Goal: Find specific page/section: Find specific page/section

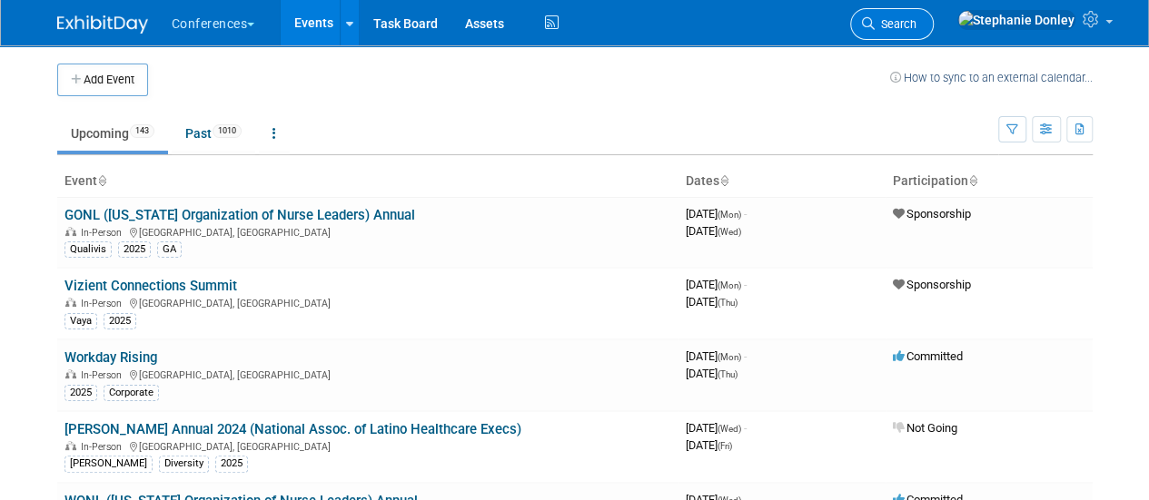
click at [916, 22] on span "Search" at bounding box center [895, 24] width 42 height 14
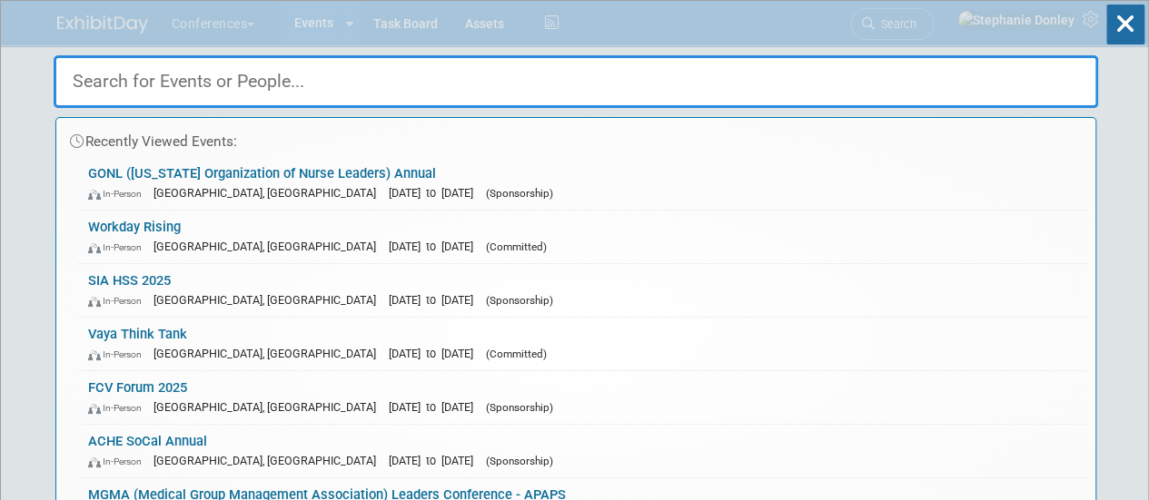
click at [385, 75] on input "text" at bounding box center [576, 81] width 1044 height 53
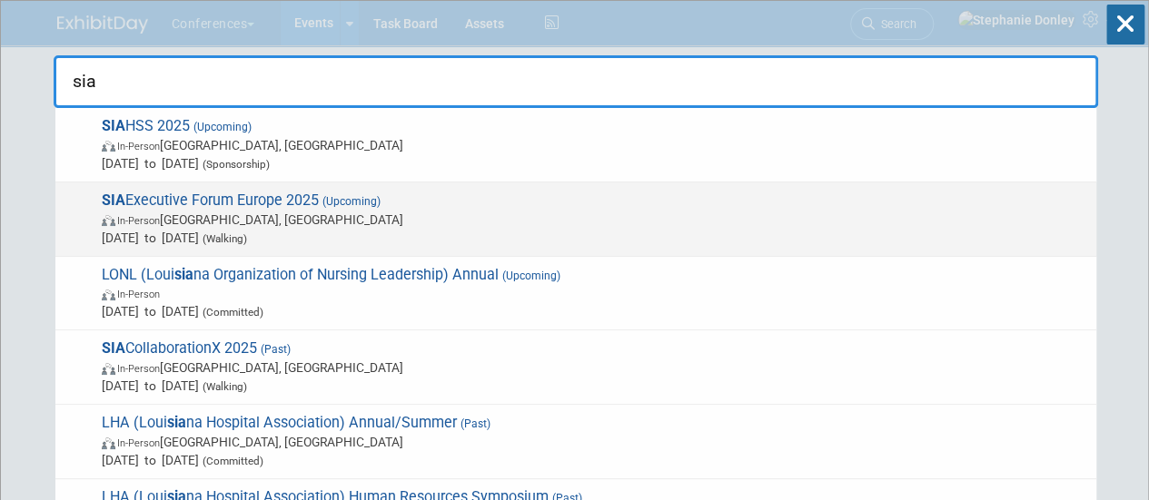
type input "sia"
click at [215, 206] on span "SIA Executive Forum Europe 2025 (Upcoming) In-Person [GEOGRAPHIC_DATA], [GEOGRA…" at bounding box center [591, 219] width 991 height 55
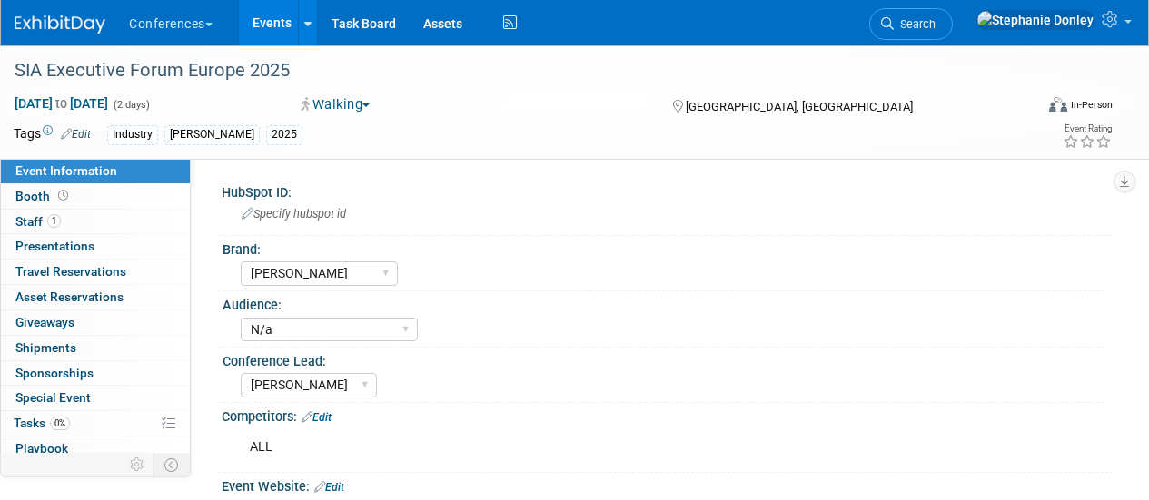
select select "[PERSON_NAME]"
select select "N/a"
select select "[PERSON_NAME]"
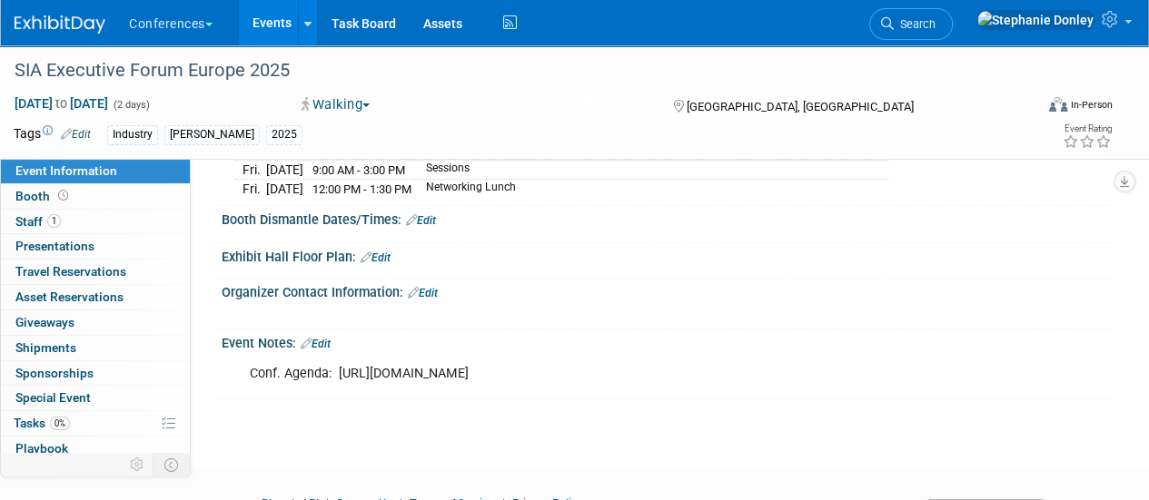
scroll to position [731, 0]
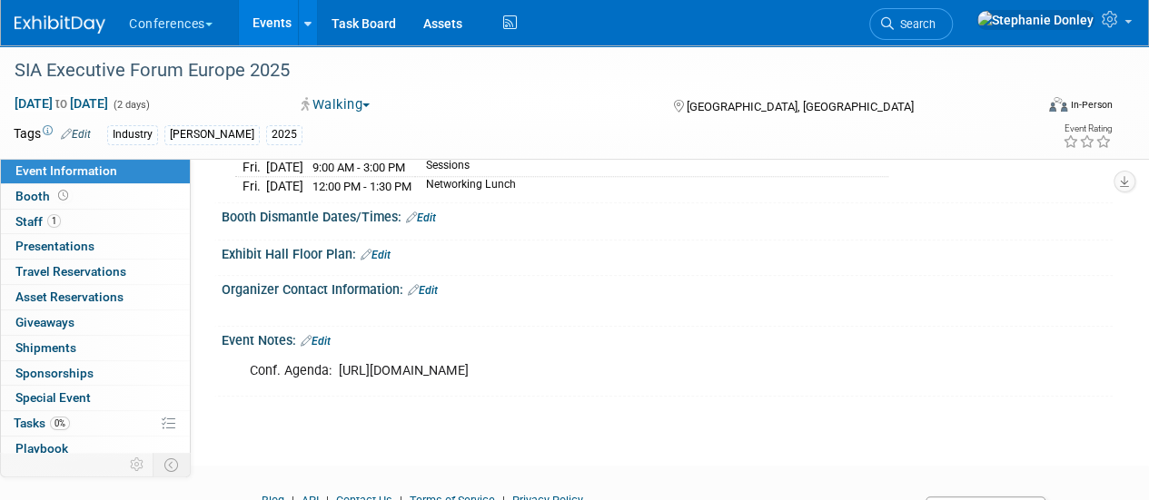
click at [327, 347] on link "Edit" at bounding box center [316, 341] width 30 height 13
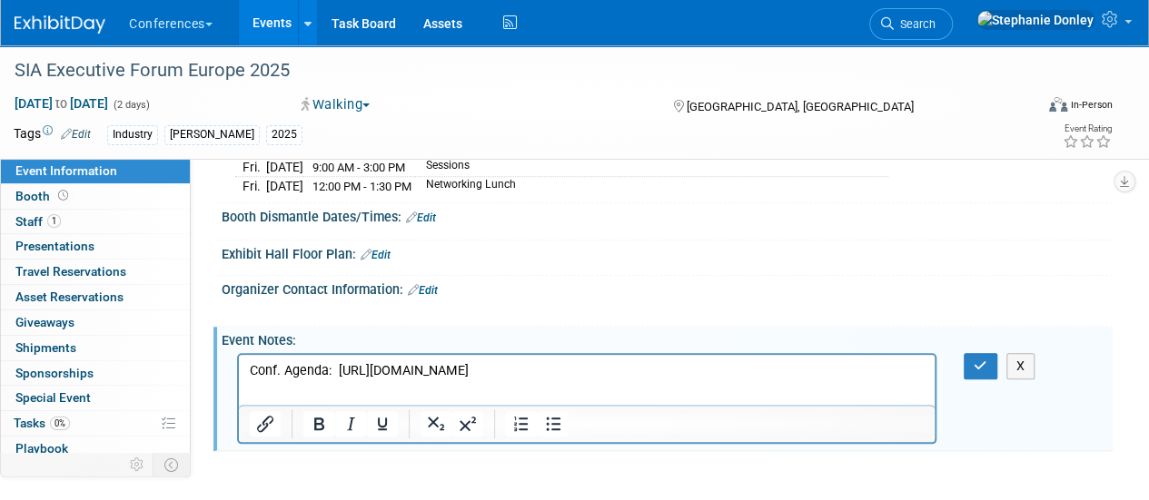
scroll to position [0, 0]
drag, startPoint x: 449, startPoint y: 392, endPoint x: 472, endPoint y: 722, distance: 330.4
click at [239, 360] on html "Conf. Agenda: https://web.cvent.com/event/b8463bb3-f603-4849-9aa6-3b35ee5c77ac/…" at bounding box center [587, 367] width 696 height 25
click at [975, 371] on icon "button" at bounding box center [980, 366] width 14 height 13
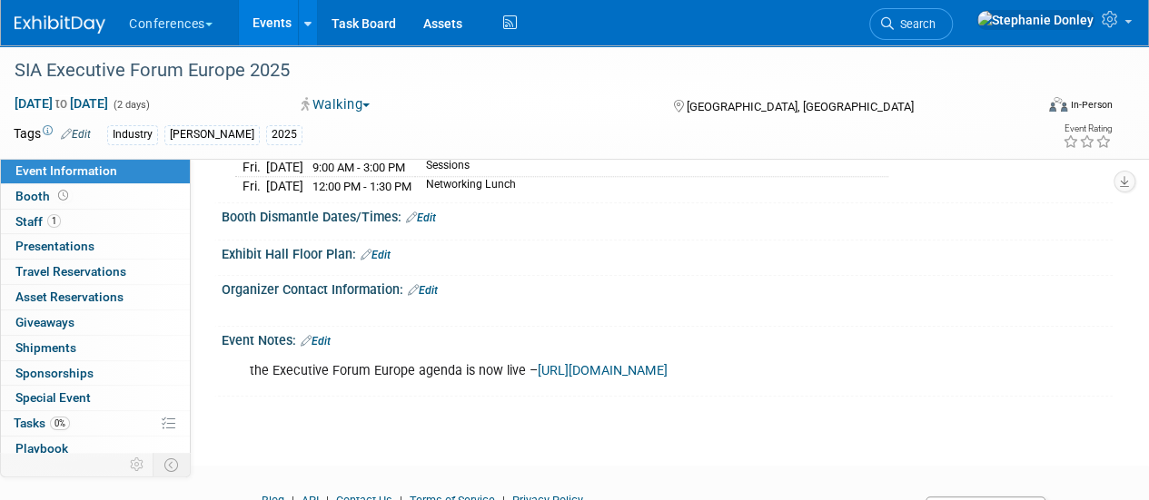
click at [436, 295] on link "Edit" at bounding box center [423, 290] width 30 height 13
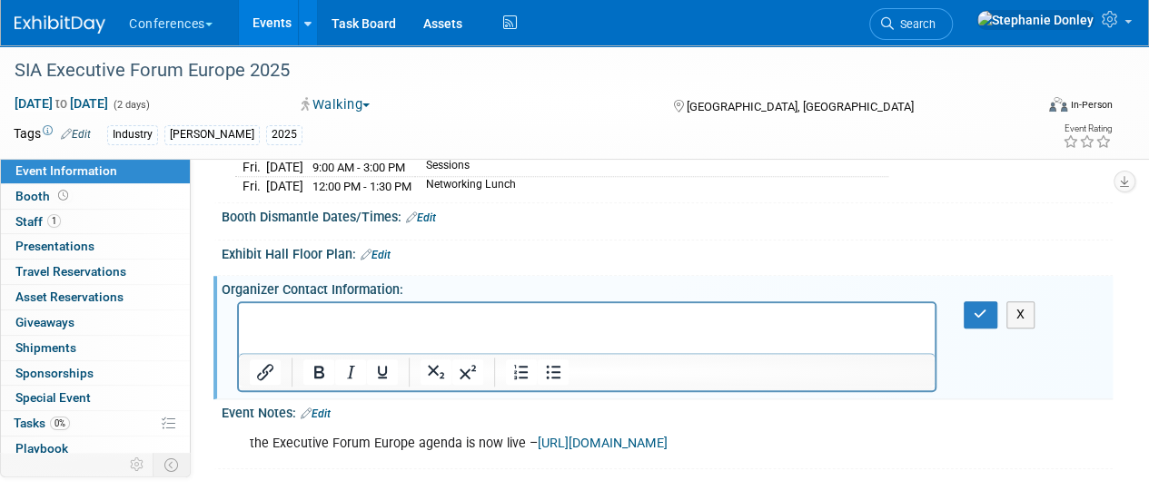
click at [412, 309] on html at bounding box center [587, 315] width 696 height 25
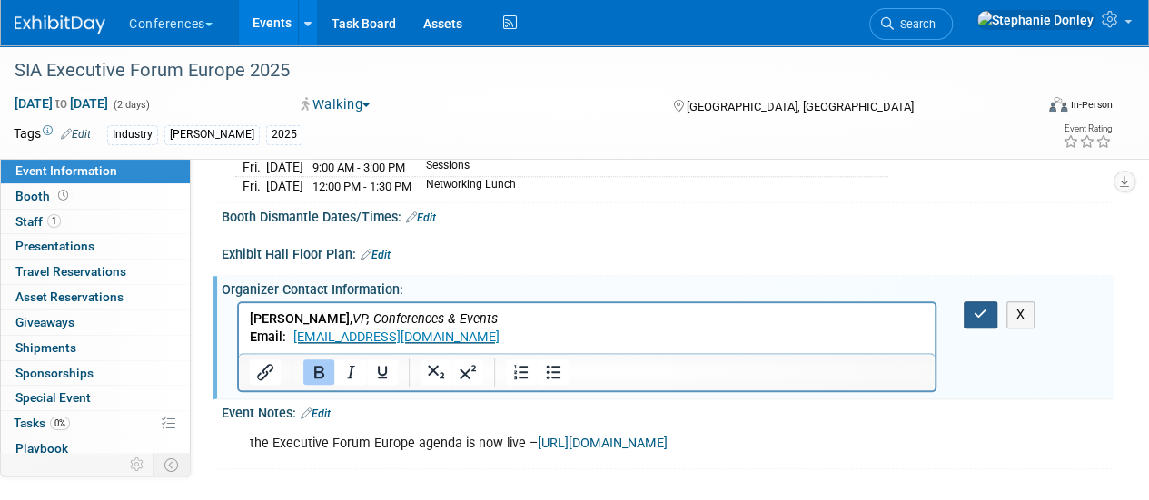
click at [977, 318] on icon "button" at bounding box center [980, 314] width 14 height 13
